Goal: Task Accomplishment & Management: Use online tool/utility

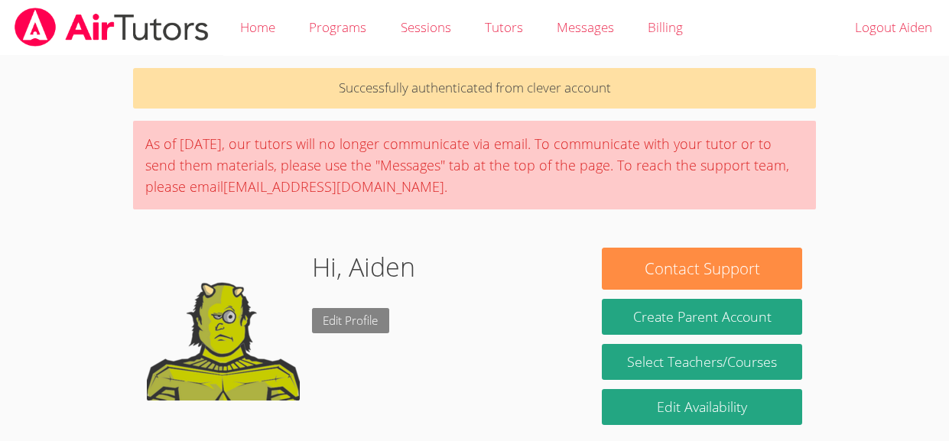
click at [332, 325] on link "Edit Profile" at bounding box center [351, 320] width 78 height 25
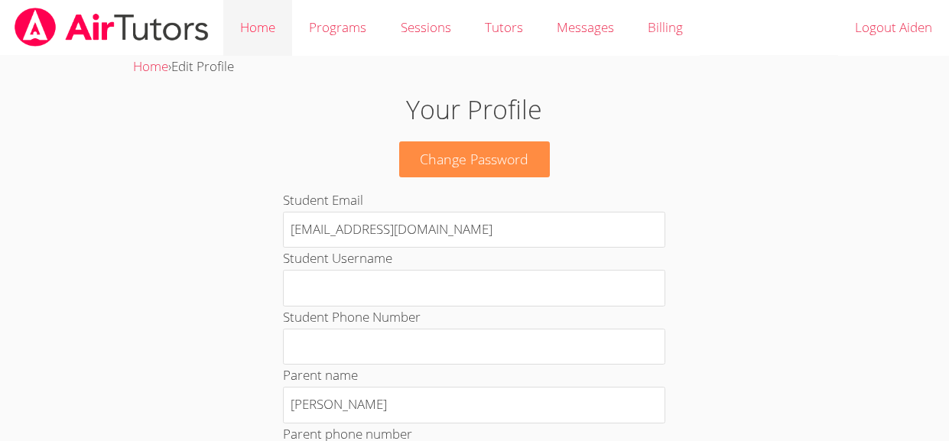
click at [227, 19] on link "Home" at bounding box center [257, 28] width 69 height 56
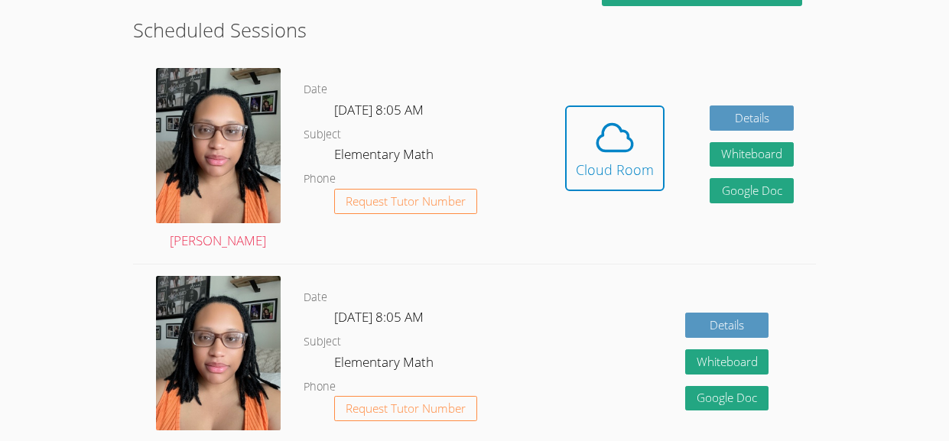
scroll to position [336, 0]
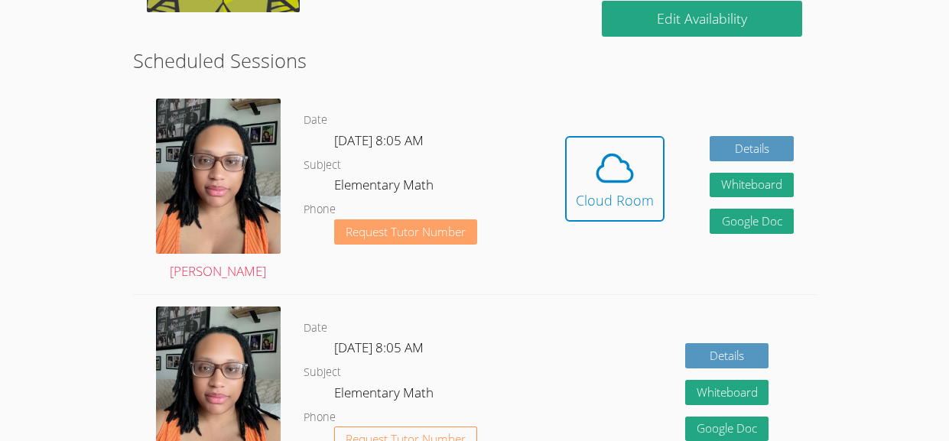
click at [383, 226] on span "Request Tutor Number" at bounding box center [406, 231] width 120 height 11
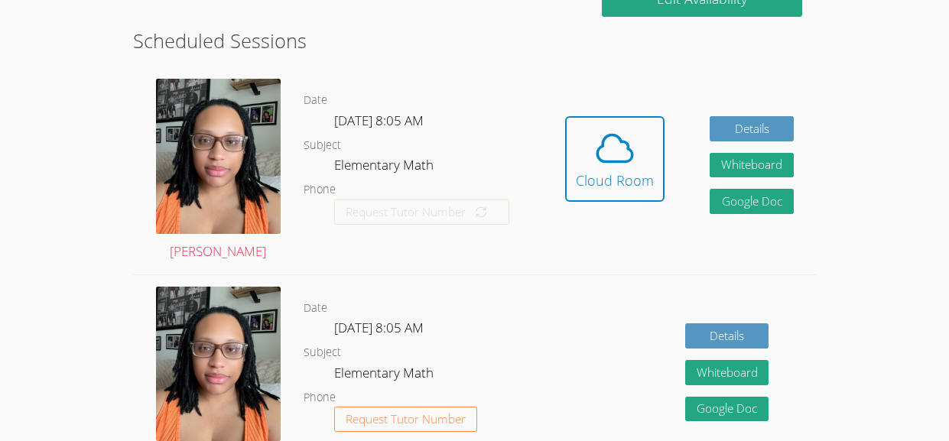
scroll to position [362, 0]
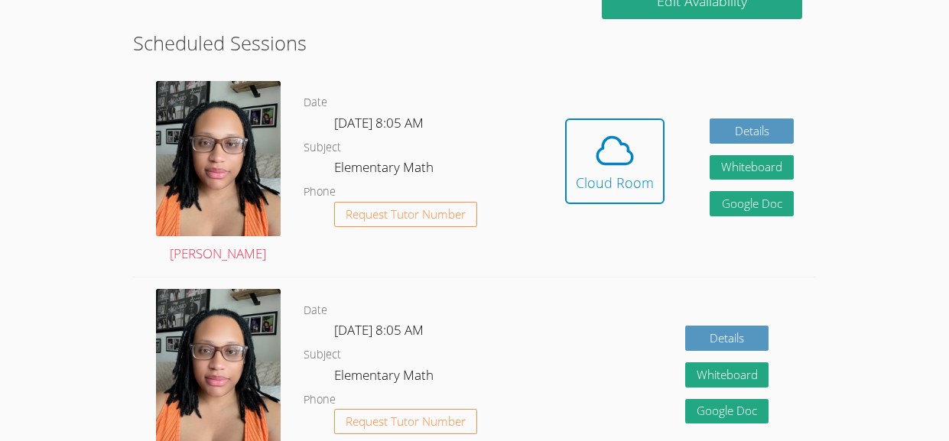
scroll to position [353, 0]
click at [624, 142] on icon at bounding box center [615, 151] width 35 height 27
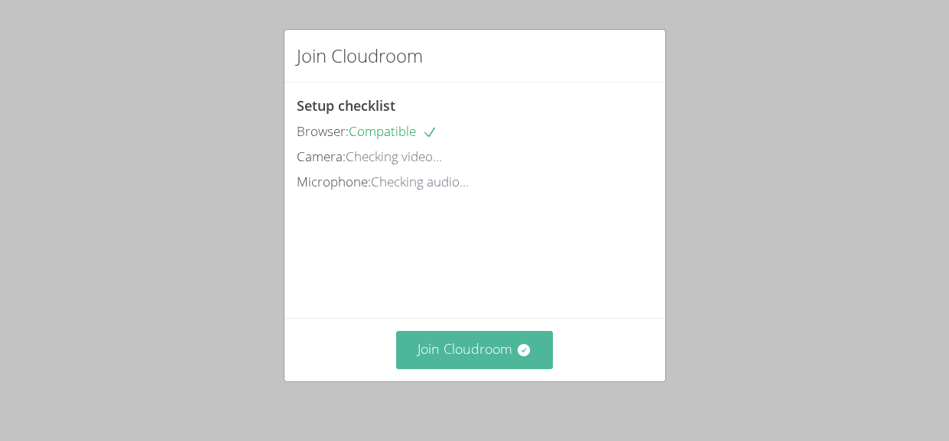
click at [488, 363] on button "Join Cloudroom" at bounding box center [474, 349] width 157 height 37
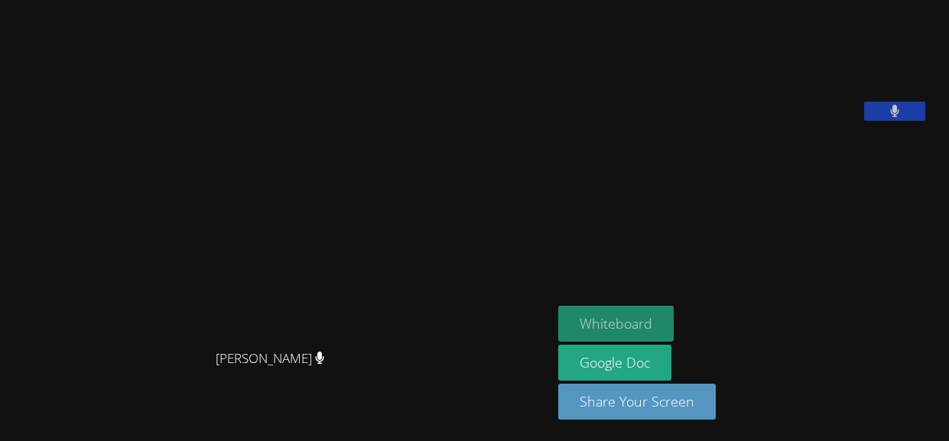
click at [649, 324] on button "Whiteboard" at bounding box center [616, 324] width 116 height 36
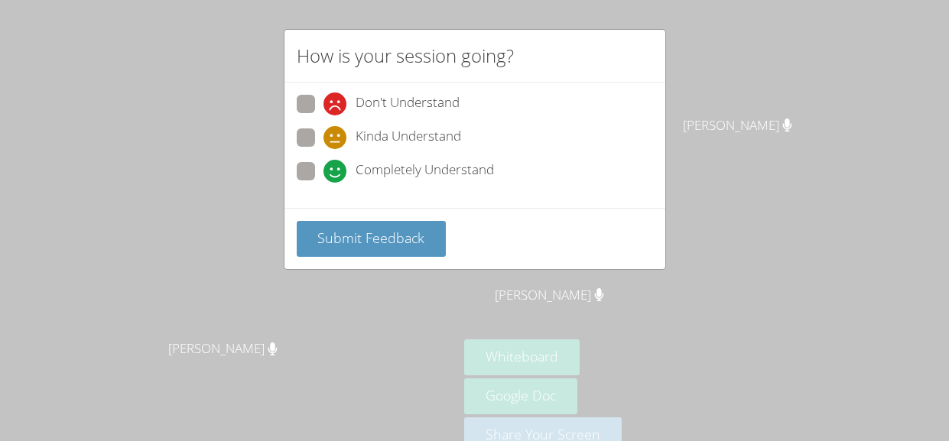
click at [310, 126] on div "Don't Understand Kinda Understand Completely Understand" at bounding box center [475, 142] width 357 height 95
click at [299, 149] on div "Kinda Understand" at bounding box center [475, 143] width 357 height 28
click at [315, 177] on label "Completely Understand" at bounding box center [395, 172] width 197 height 21
click at [324, 175] on input "Completely Understand" at bounding box center [330, 168] width 13 height 13
radio input "true"
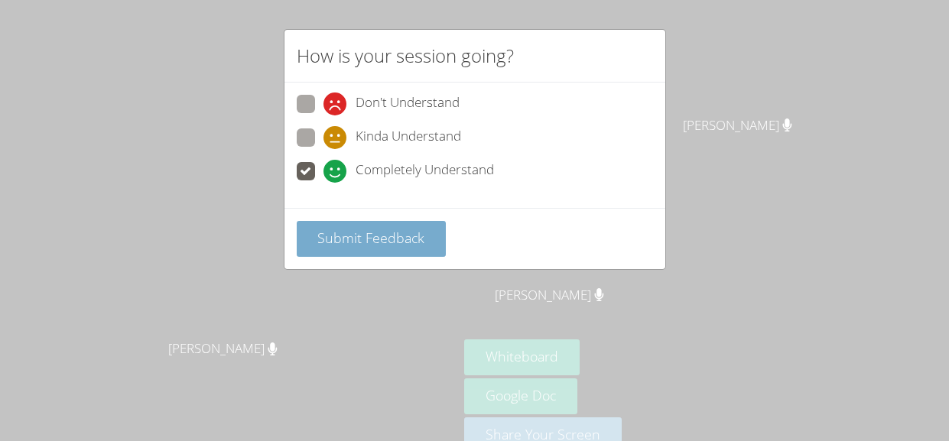
click at [370, 222] on button "Submit Feedback" at bounding box center [372, 239] width 150 height 36
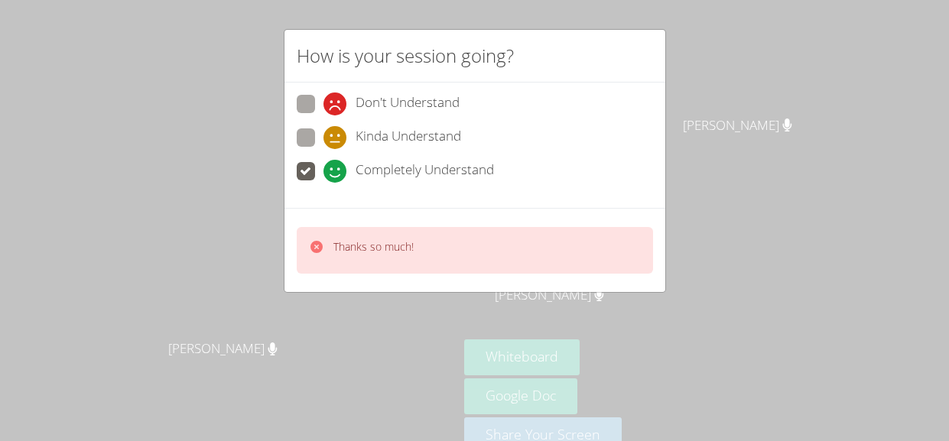
click at [304, 160] on div "Don't Understand Kinda Understand Completely Understand" at bounding box center [475, 142] width 357 height 95
